Goal: Use online tool/utility: Utilize a website feature to perform a specific function

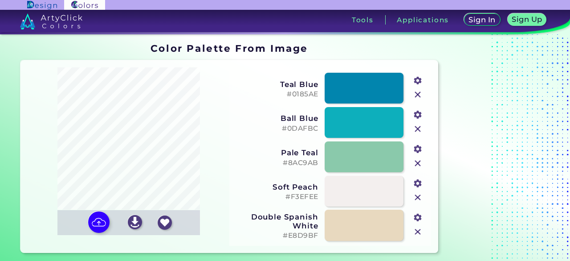
click at [0, 0] on input "file" at bounding box center [0, 0] width 0 height 0
click at [137, 224] on img at bounding box center [135, 222] width 14 height 14
click at [0, 0] on input "file" at bounding box center [0, 0] width 0 height 0
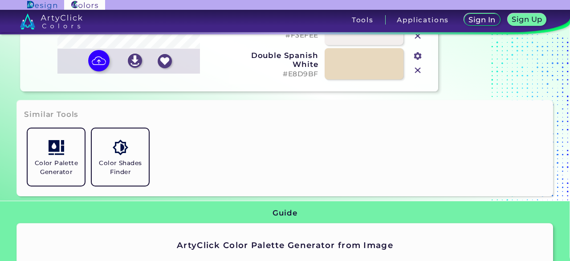
scroll to position [174, 0]
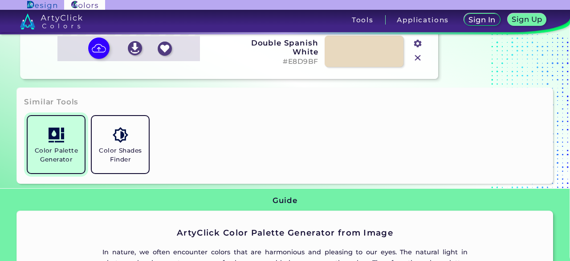
click at [55, 148] on h5 "Color Palette Generator" at bounding box center [56, 154] width 50 height 17
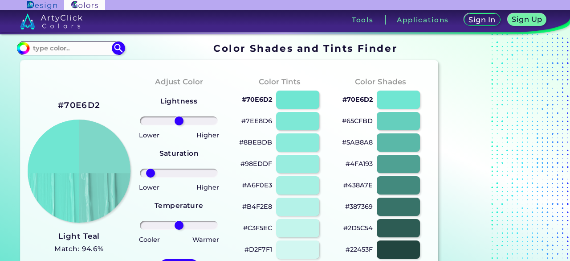
drag, startPoint x: 185, startPoint y: 171, endPoint x: 151, endPoint y: 172, distance: 34.8
type input "-82"
click at [151, 172] on input "range" at bounding box center [179, 172] width 78 height 9
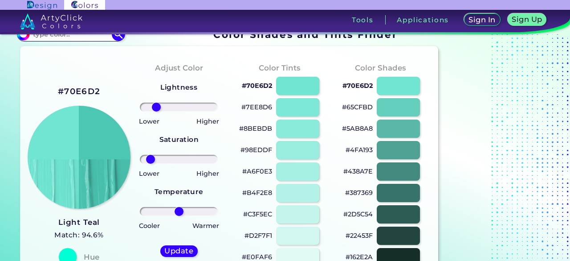
drag, startPoint x: 181, startPoint y: 111, endPoint x: 156, endPoint y: 110, distance: 25.0
type input "-66"
click at [156, 110] on input "range" at bounding box center [179, 106] width 78 height 9
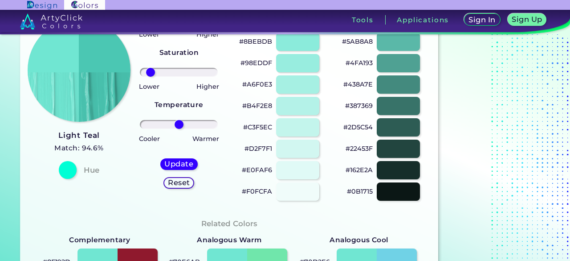
scroll to position [102, 0]
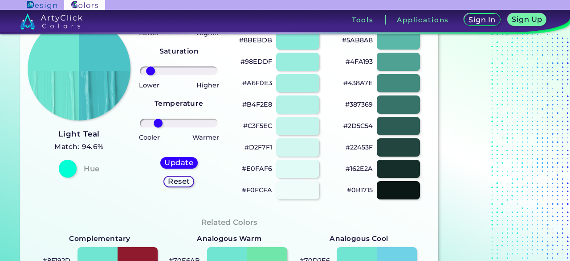
drag, startPoint x: 178, startPoint y: 124, endPoint x: 158, endPoint y: 123, distance: 20.6
type input "-61"
click at [158, 123] on input "range" at bounding box center [179, 123] width 78 height 9
click at [173, 165] on h5 "Update" at bounding box center [179, 162] width 26 height 7
type input "#4bc3c7"
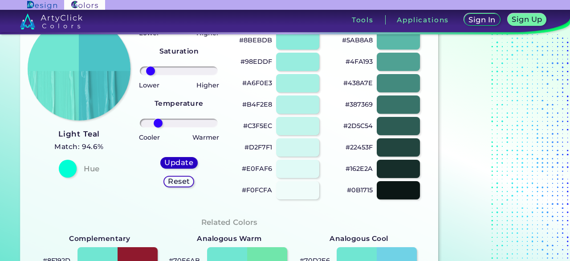
type input "0"
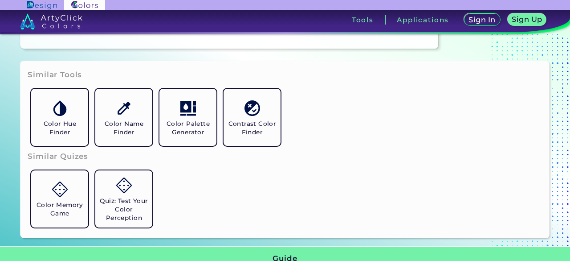
scroll to position [629, 0]
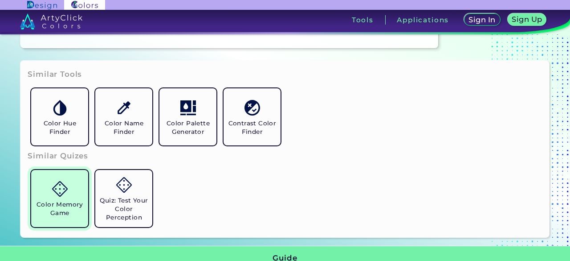
click at [68, 192] on link "Color Memory Game" at bounding box center [60, 198] width 64 height 64
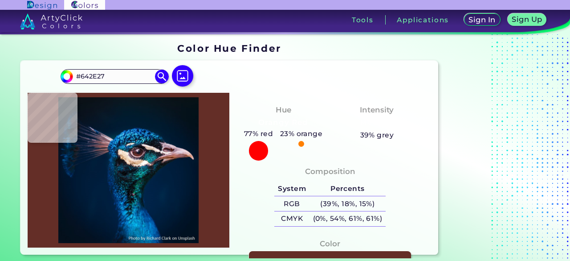
type input "#602721"
type input "#87494a"
type input "#87494A"
type input "#d6a7ab"
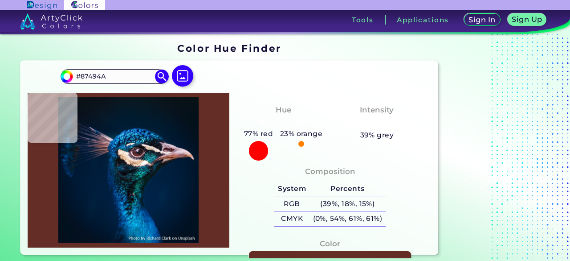
type input "#D6A7AB"
type input "#e1bdc3"
type input "#E1BDC3"
type input "#b1909b"
type input "#B1909B"
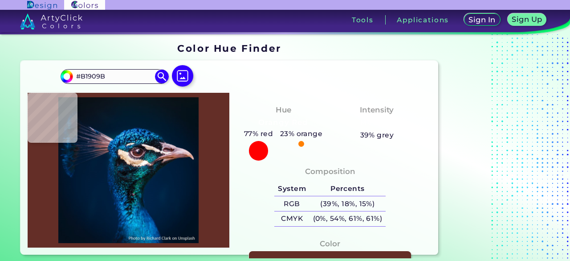
type input "#896d7d"
type input "#896D7D"
type input "#152a36"
type input "#152A36"
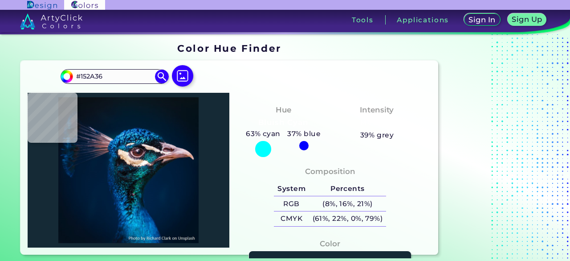
type input "#4b4e57"
type input "#4B4E57"
type input "#1d1b26"
type input "#1D1B26"
type input "#104555"
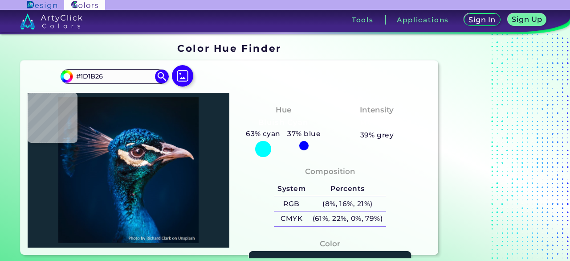
type input "#104555"
type input "#01414c"
type input "#01414C"
type input "#1b767c"
type input "#1B767C"
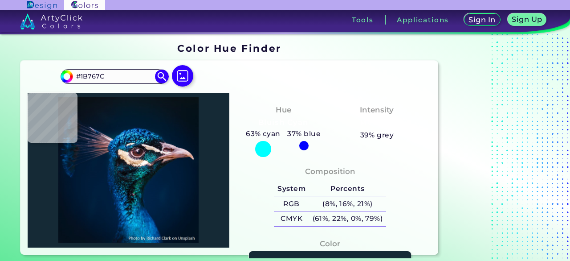
type input "#738681"
type input "#d1c0b3"
type input "#D1C0B3"
type input "#efd2bb"
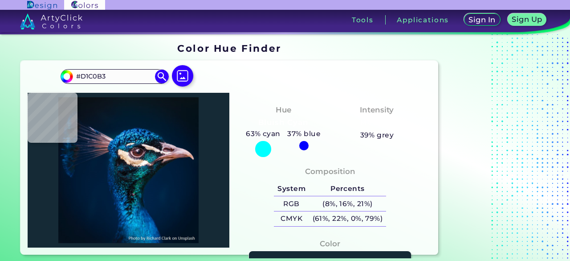
type input "#EFD2BB"
type input "#8d6d6e"
type input "#8D6D6E"
type input "#e5cdd4"
type input "#E5CDD4"
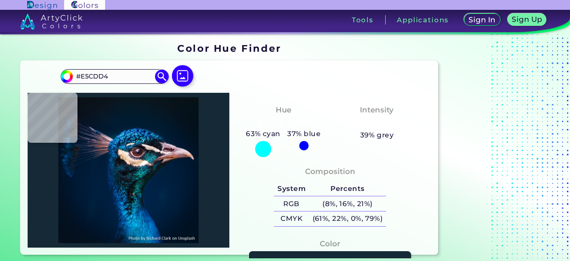
type input "#7f556e"
type input "#7F556E"
type input "#573d4e"
type input "#573D4E"
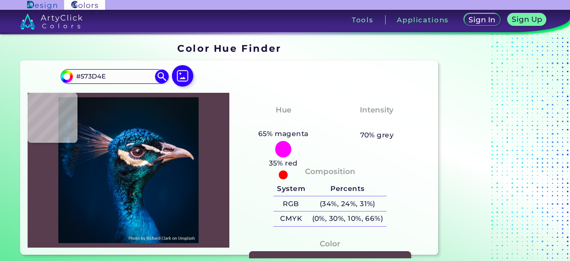
type input "#1d2c34"
type input "#1D2C34"
type input "#26414e"
type input "#26414E"
type input "#21242e"
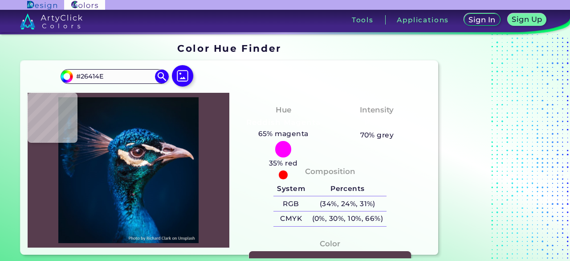
type input "#21242E"
type input "#323b3e"
type input "#323B3E"
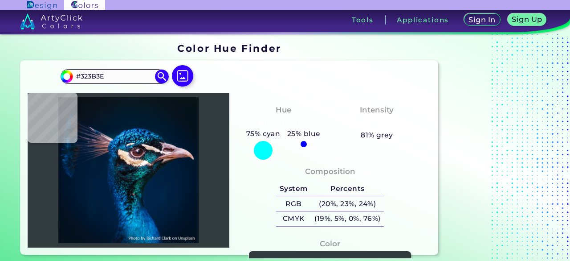
type input "#0f263d"
type input "#0F263D"
type input "#7e5b68"
type input "#7E5B68"
type input "#c6a49d"
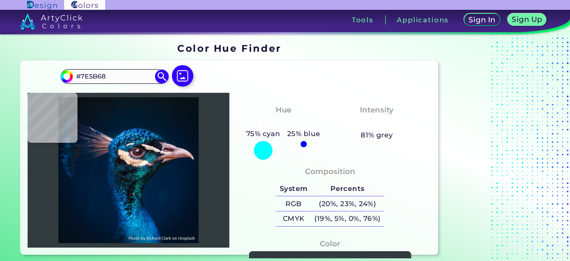
type input "#C6A49D"
type input "#fdfefe"
type input "#FDFEFE"
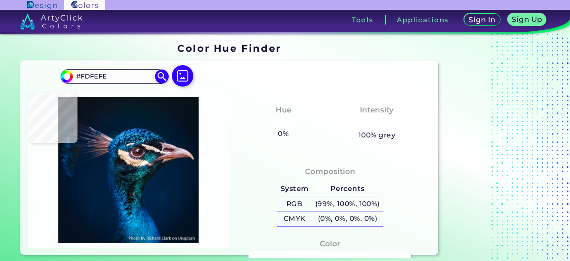
type input "#f7fdf6"
type input "#F7FDF6"
type input "#529289"
type input "#145f68"
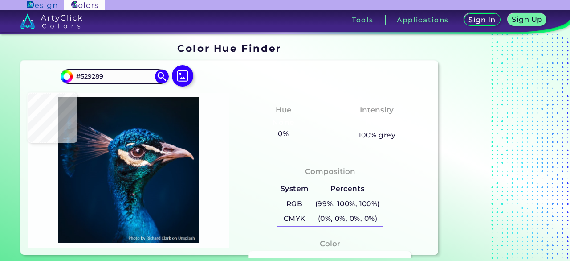
type input "#145F68"
type input "#10707b"
type input "#10707B"
type input "#135a5b"
type input "#135A5B"
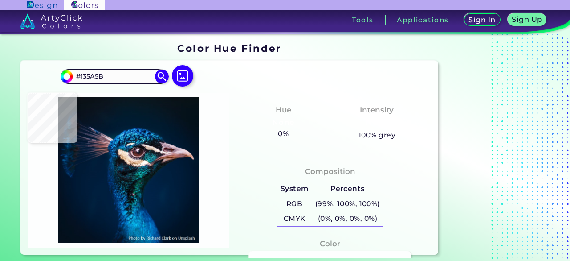
type input "#003044"
type input "#0d3b52"
type input "#0D3B52"
type input "#637781"
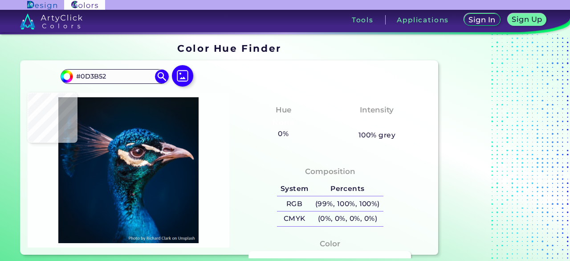
type input "#637781"
type input "#0a1b2b"
type input "#0A1B2B"
type input "#091c29"
type input "#091C29"
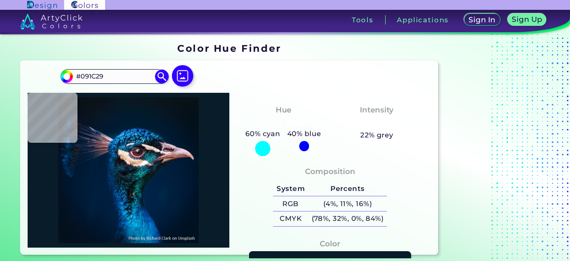
type input "#f8e7dd"
type input "#F8E7DD"
type input "#ecc7a7"
type input "#ECC7A7"
type input "#ecc9a9"
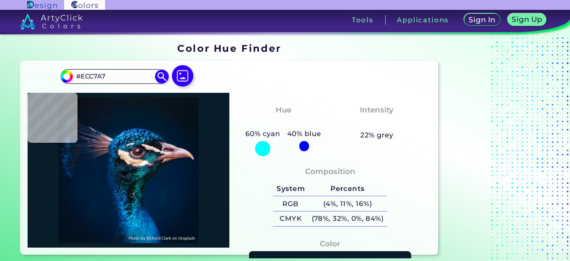
type input "#ECC9A9"
type input "#ceaa8a"
type input "#CEAA8A"
type input "#d5c5b9"
type input "#D5C5B9"
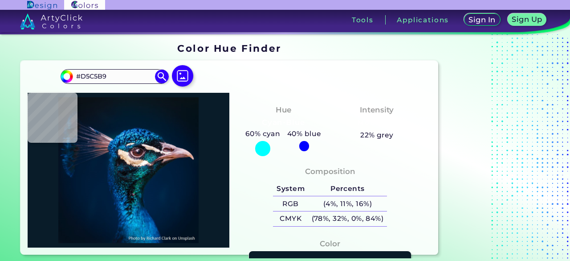
type input "#2b2f3f"
type input "#2B2F3F"
type input "#1d3344"
type input "#1D3344"
type input "#132d35"
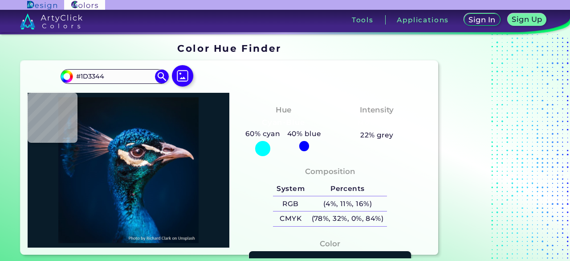
type input "#132D35"
type input "#031120"
type input "#054f59"
type input "#054F59"
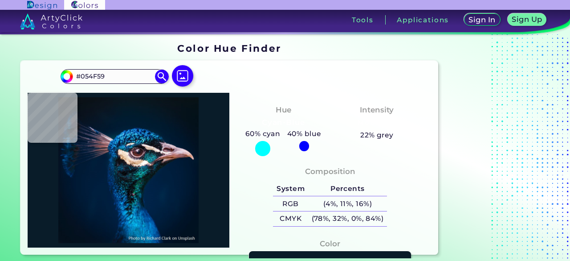
type input "#0e5051"
type input "#0E5051"
type input "#0c4258"
type input "#0C4258"
type input "#0d111a"
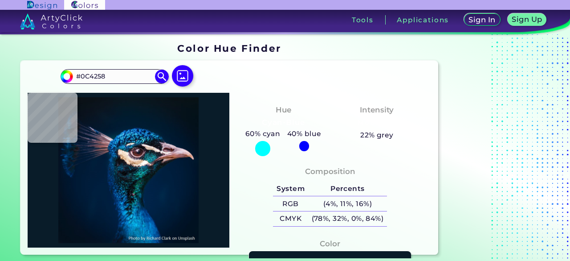
type input "#0D111A"
type input "#091b19"
type input "#091B19"
type input "#043535"
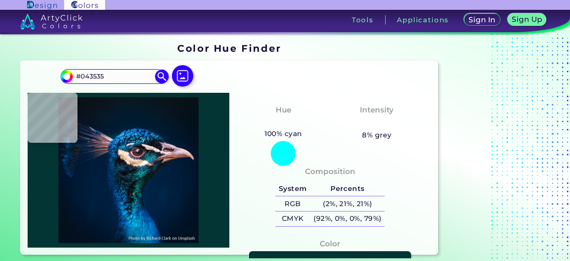
type input "#0e7966"
type input "#0E7966"
type input "#035656"
type input "#023b3f"
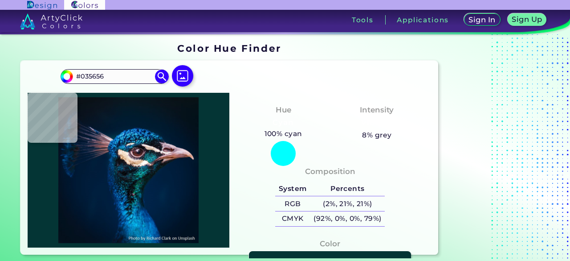
type input "#023B3F"
type input "#04455e"
type input "#04455E"
type input "#053858"
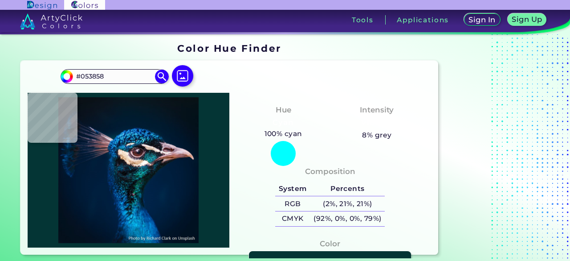
type input "#03385a"
type input "#03385A"
type input "#03436d"
type input "#03436D"
type input "#002c45"
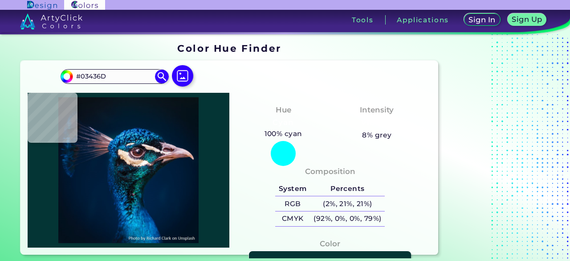
type input "#002C45"
type input "#012b4d"
type input "#012B4D"
type input "#002c55"
type input "#002C55"
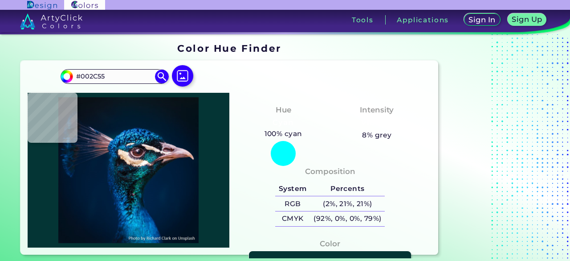
type input "#003061"
type input "#033a7c"
type input "#033A7C"
type input "#004d91"
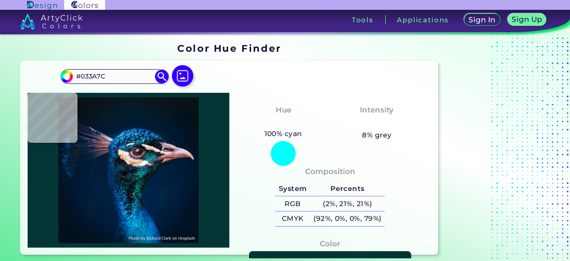
type input "#004D91"
type input "#004c94"
type input "#004C94"
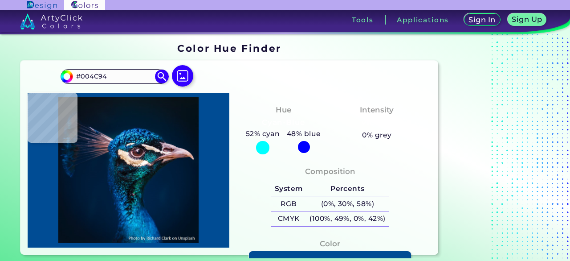
type input "#04509b"
type input "#04509B"
type input "#055296"
type input "#05569e"
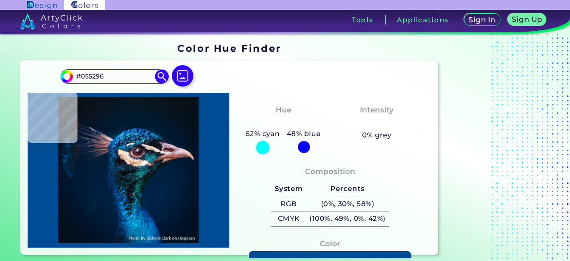
type input "#05569E"
type input "#00367c"
type input "#00367C"
type input "#004390"
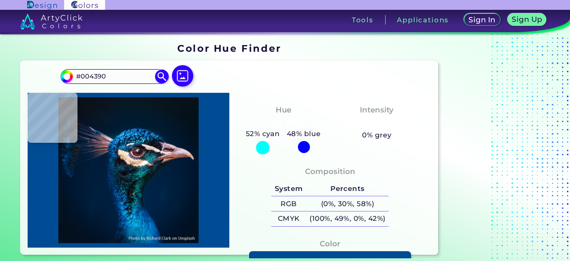
type input "#0259a3"
type input "#0259A3"
type input "#004d98"
type input "#004D98"
type input "#00549e"
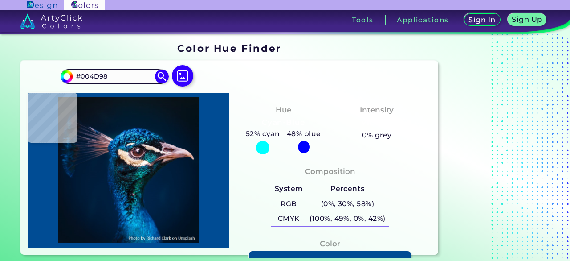
type input "#00549E"
type input "#0159a3"
type input "#0159A3"
type input "#004c93"
type input "#004C93"
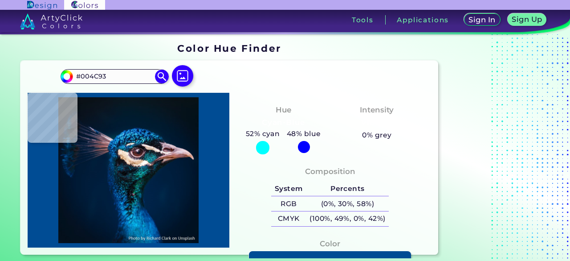
type input "#00519a"
type input "#00519A"
type input "#01549a"
type input "#01549A"
type input "#004b97"
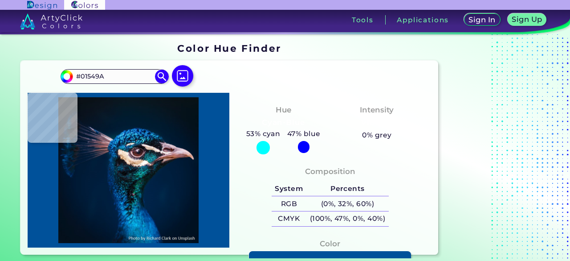
type input "#004B97"
type input "#014896"
type input "#0358a6"
type input "#0358A6"
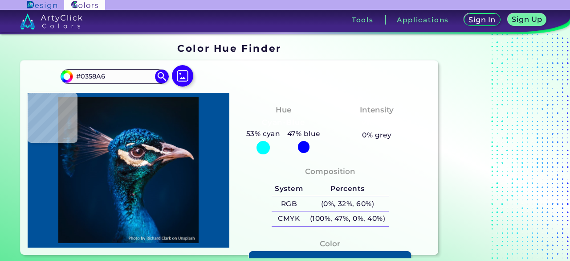
type input "#0355a3"
type input "#0355A3"
type input "#003b7c"
type input "#003B7C"
type input "#001e43"
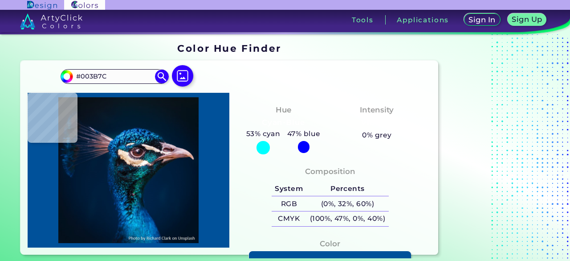
type input "#001E43"
type input "#001e3c"
type input "#001E3C"
type input "#001d3b"
type input "#001D3B"
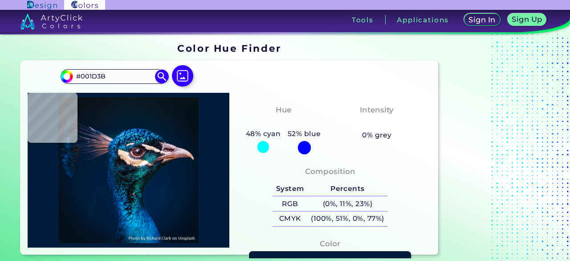
type input "#001c3a"
type input "#001C3A"
type input "#011c39"
type input "#011C39"
type input "#001c3a"
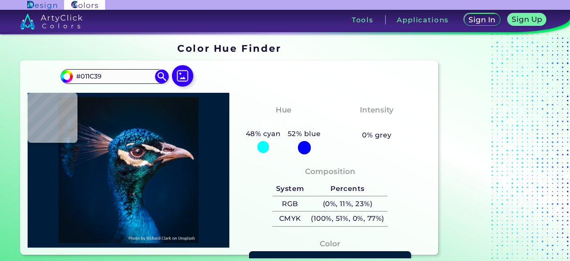
type input "#001C3A"
type input "#001d3b"
type input "#001D3B"
type input "#011e3c"
type input "#011E3C"
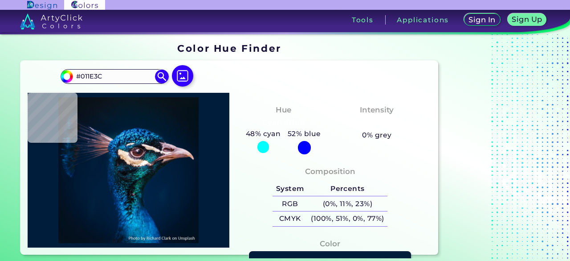
type input "#031e50"
type input "#031E50"
type input "#00539b"
type input "#00539B"
type input "#035eac"
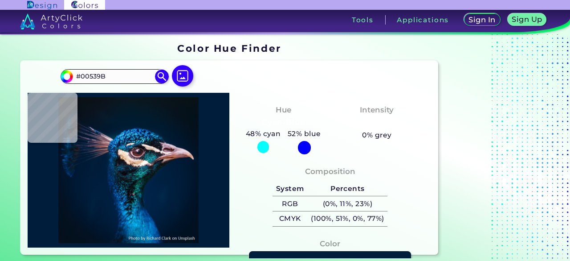
type input "#035EAC"
type input "#015fad"
type input "#015FAD"
type input "#0158a9"
type input "#0158A9"
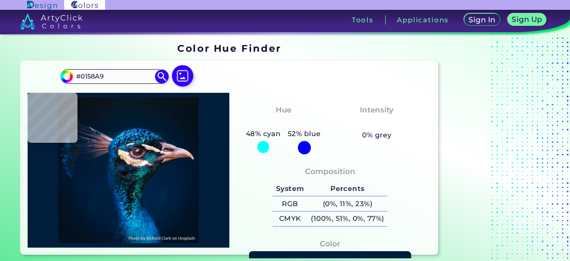
type input "#0056a7"
type input "#0056A7"
type input "#0066b3"
type input "#0066B3"
type input "#0065b6"
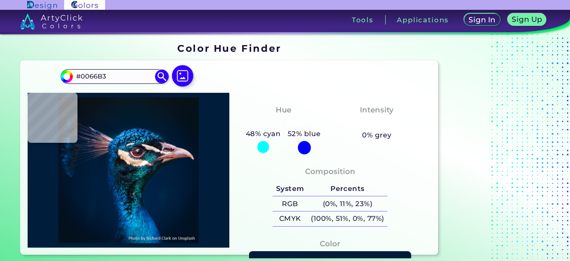
type input "#0065B6"
type input "#0382d3"
type input "#0382D3"
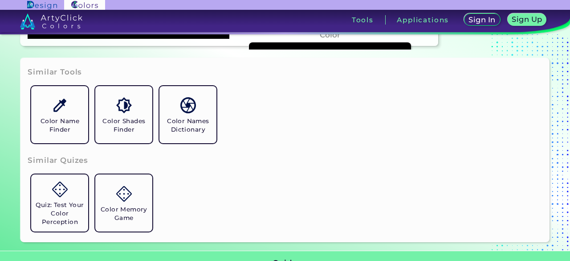
scroll to position [207, 0]
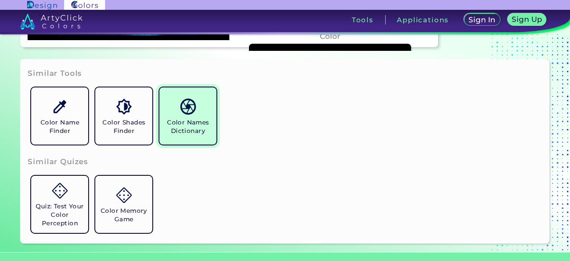
click at [193, 126] on h5 "Color Names Dictionary" at bounding box center [188, 126] width 50 height 17
